Goal: Information Seeking & Learning: Learn about a topic

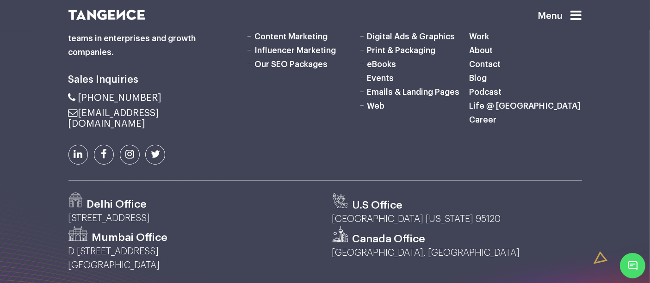
scroll to position [433, 0]
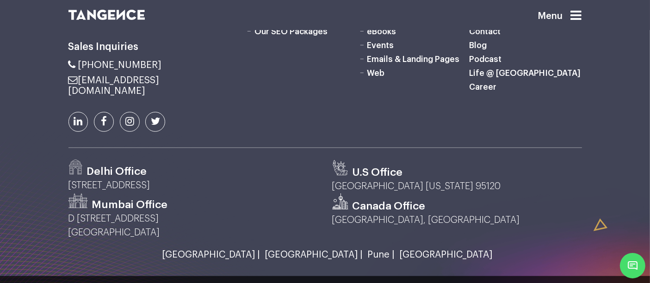
drag, startPoint x: 350, startPoint y: 170, endPoint x: 239, endPoint y: 153, distance: 112.9
click at [239, 160] on div "Delhi Office [STREET_ADDRESS]" at bounding box center [194, 177] width 264 height 34
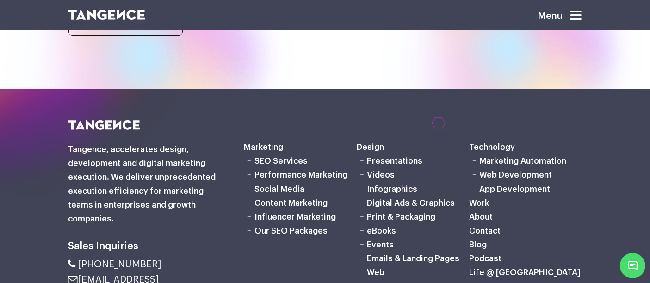
scroll to position [247, 0]
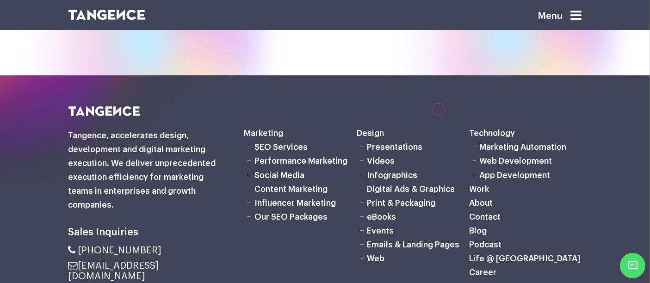
click at [564, 60] on div at bounding box center [513, 53] width 273 height 346
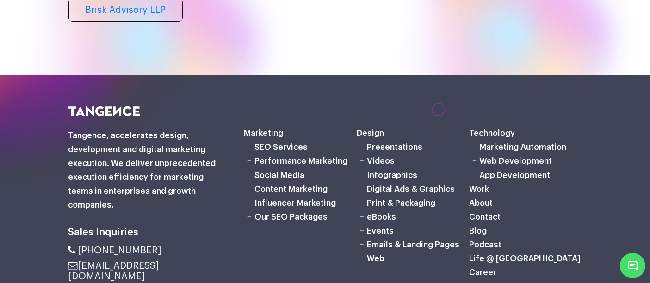
scroll to position [0, 0]
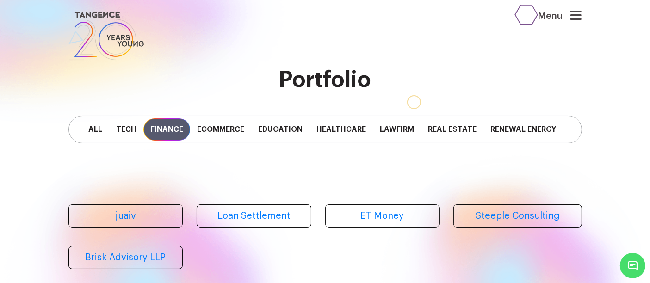
click at [535, 151] on div "All Tech Finance Ecommerce Education Healthcare Lawfirm Real Estate Renewal Ene…" at bounding box center [325, 130] width 527 height 74
click at [456, 126] on span "Real Estate" at bounding box center [452, 129] width 62 height 22
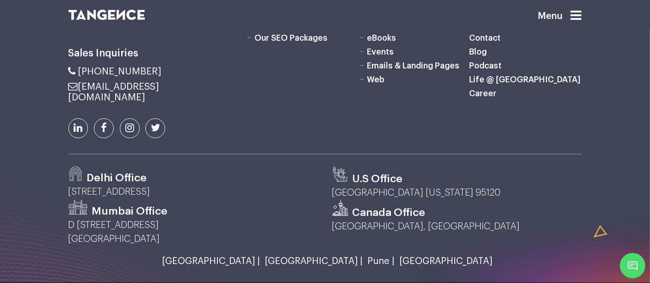
scroll to position [433, 0]
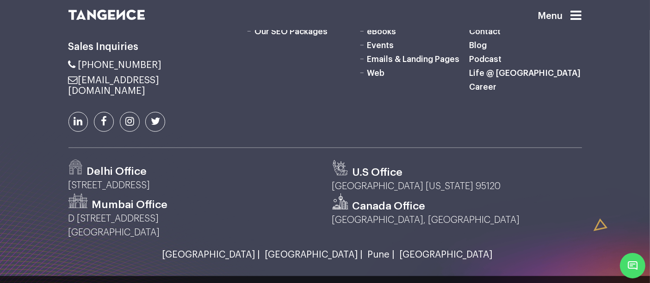
click at [439, 193] on div "Canada Office" at bounding box center [457, 203] width 250 height 20
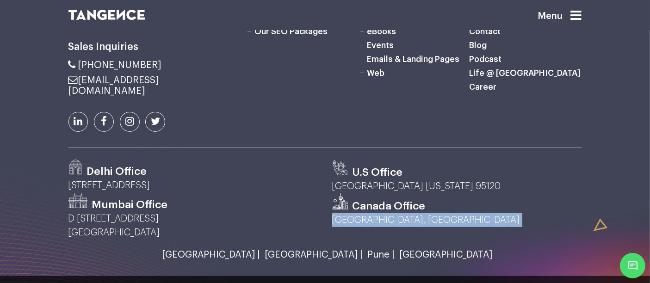
drag, startPoint x: 439, startPoint y: 173, endPoint x: 445, endPoint y: 190, distance: 18.7
click at [445, 193] on div "Canada Office [GEOGRAPHIC_DATA], [GEOGRAPHIC_DATA]" at bounding box center [457, 216] width 264 height 46
click at [306, 124] on div "Marketing" at bounding box center [325, 90] width 527 height 339
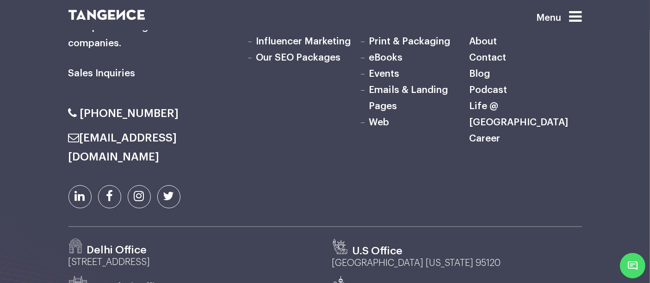
scroll to position [5306, 0]
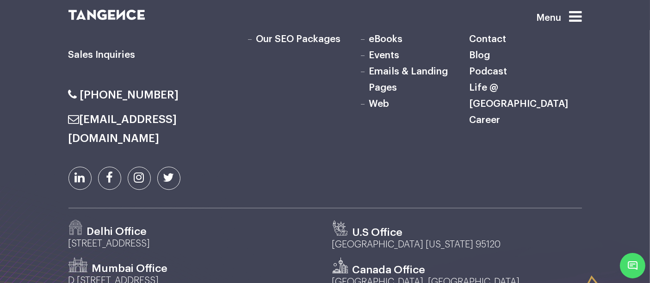
click at [517, 85] on div "Marketing SEO Services Performance Marketing Social Media Content Marketing Inf…" at bounding box center [413, 51] width 352 height 313
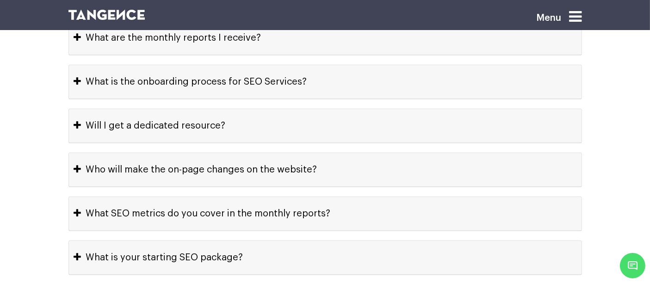
scroll to position [4734, 0]
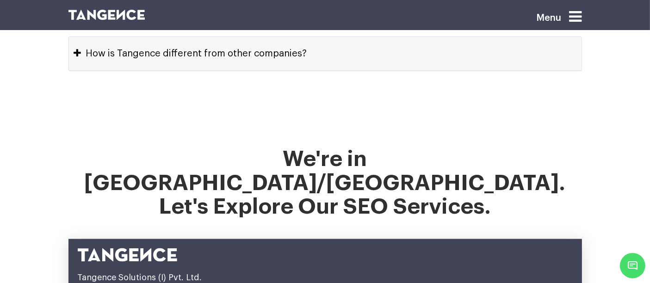
click at [512, 147] on h2 "We're in Delhi/NCR. Let's Explore Our SEO Services." at bounding box center [324, 188] width 513 height 83
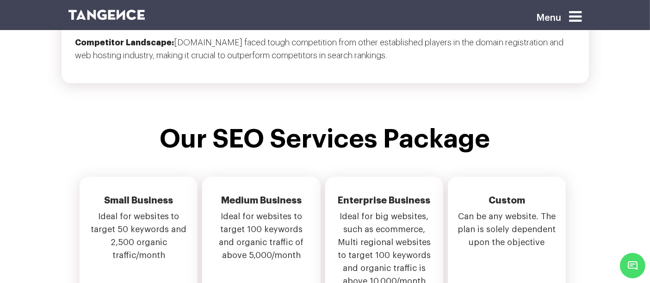
scroll to position [3182, 0]
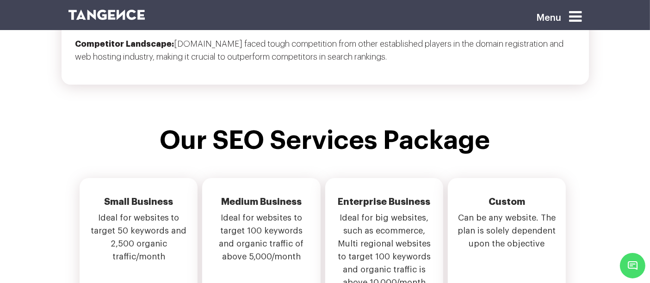
drag, startPoint x: 328, startPoint y: 80, endPoint x: 303, endPoint y: 93, distance: 27.7
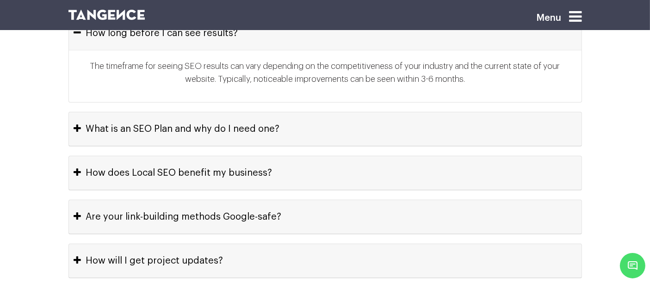
scroll to position [4158, 0]
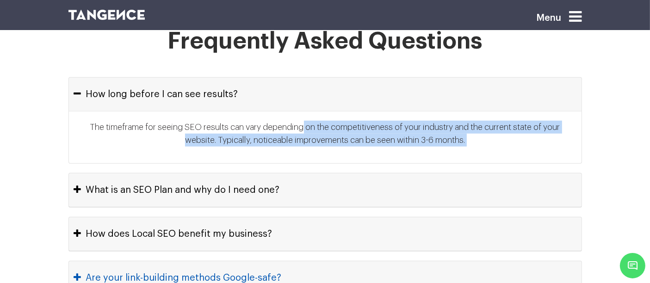
drag, startPoint x: 303, startPoint y: 93, endPoint x: 437, endPoint y: 234, distance: 194.7
click at [437, 261] on button "Are your link-building methods Google-safe?" at bounding box center [325, 277] width 513 height 33
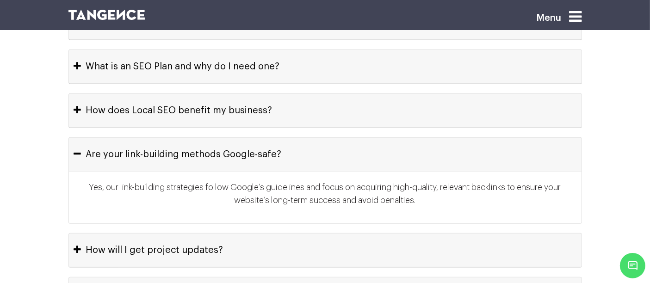
scroll to position [4256, 0]
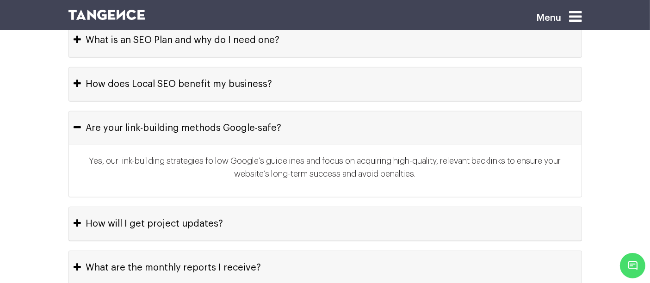
drag, startPoint x: 612, startPoint y: 223, endPoint x: 631, endPoint y: 188, distance: 40.4
click at [631, 188] on section "Frequently Asked Questions How long before I can see results? The timeframe for…" at bounding box center [325, 251] width 650 height 674
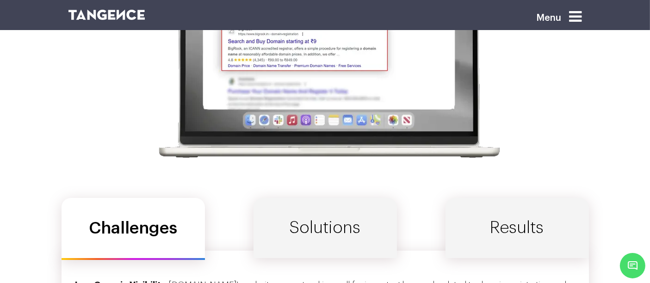
scroll to position [2874, 0]
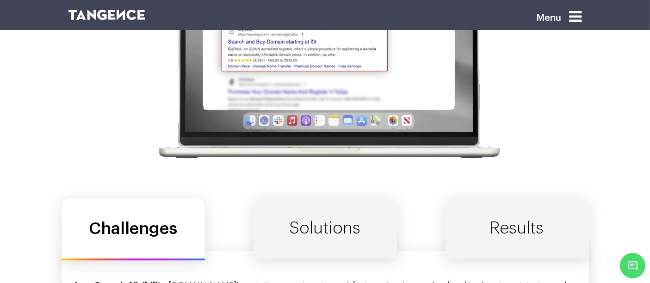
click at [621, 220] on section "The best SEO Services Case Studies Challenges Solutions Results Low Organic Vis…" at bounding box center [325, 94] width 650 height 680
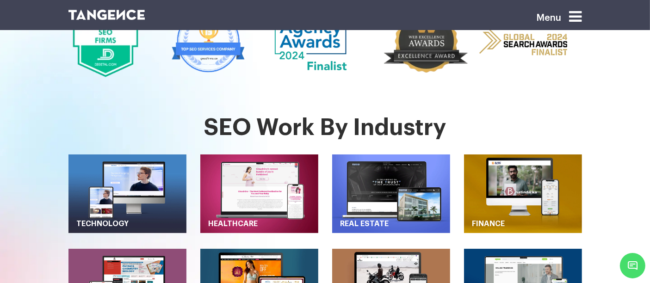
scroll to position [337, 0]
